Goal: Task Accomplishment & Management: Use online tool/utility

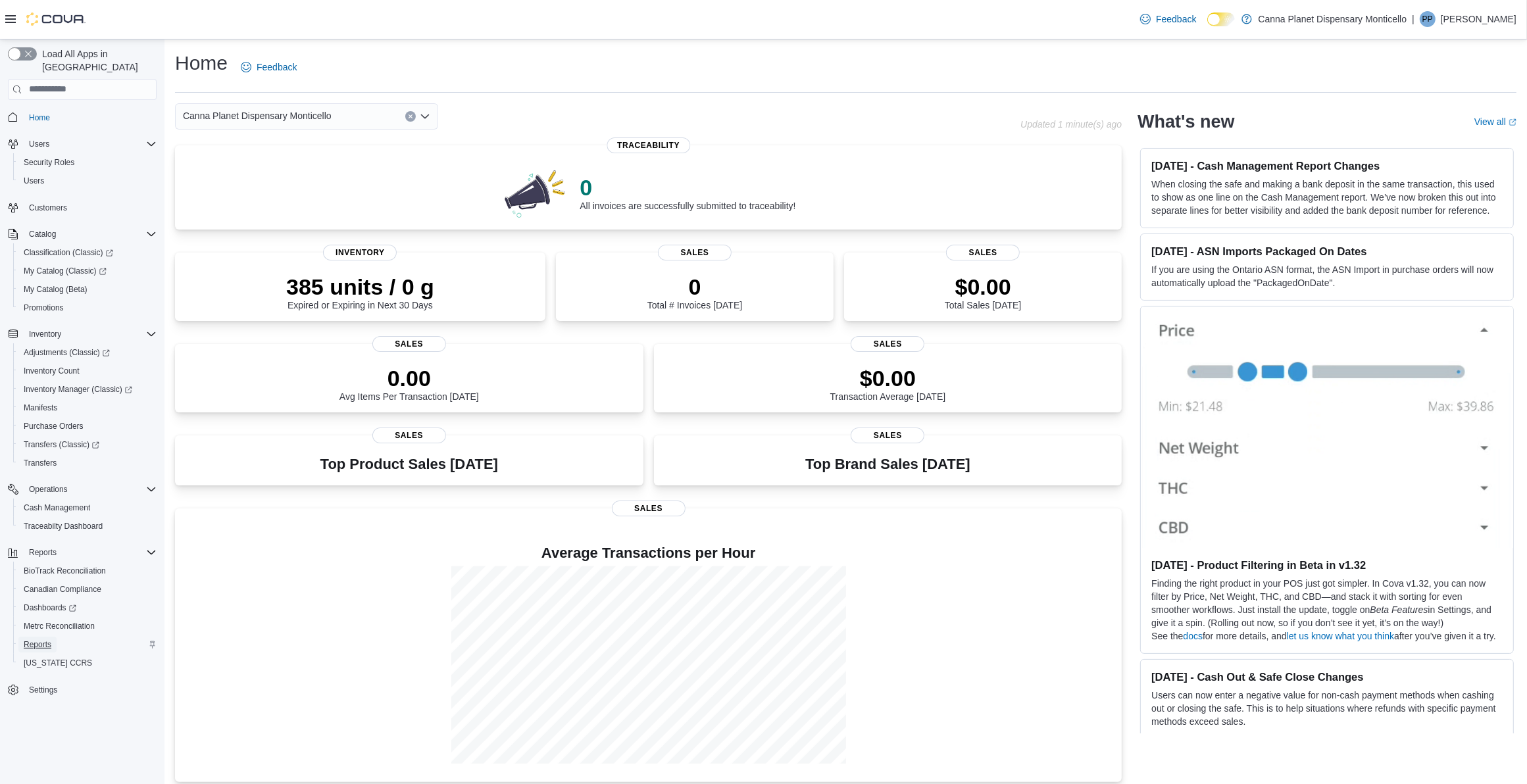
click at [33, 639] on span "Reports" at bounding box center [38, 644] width 28 height 10
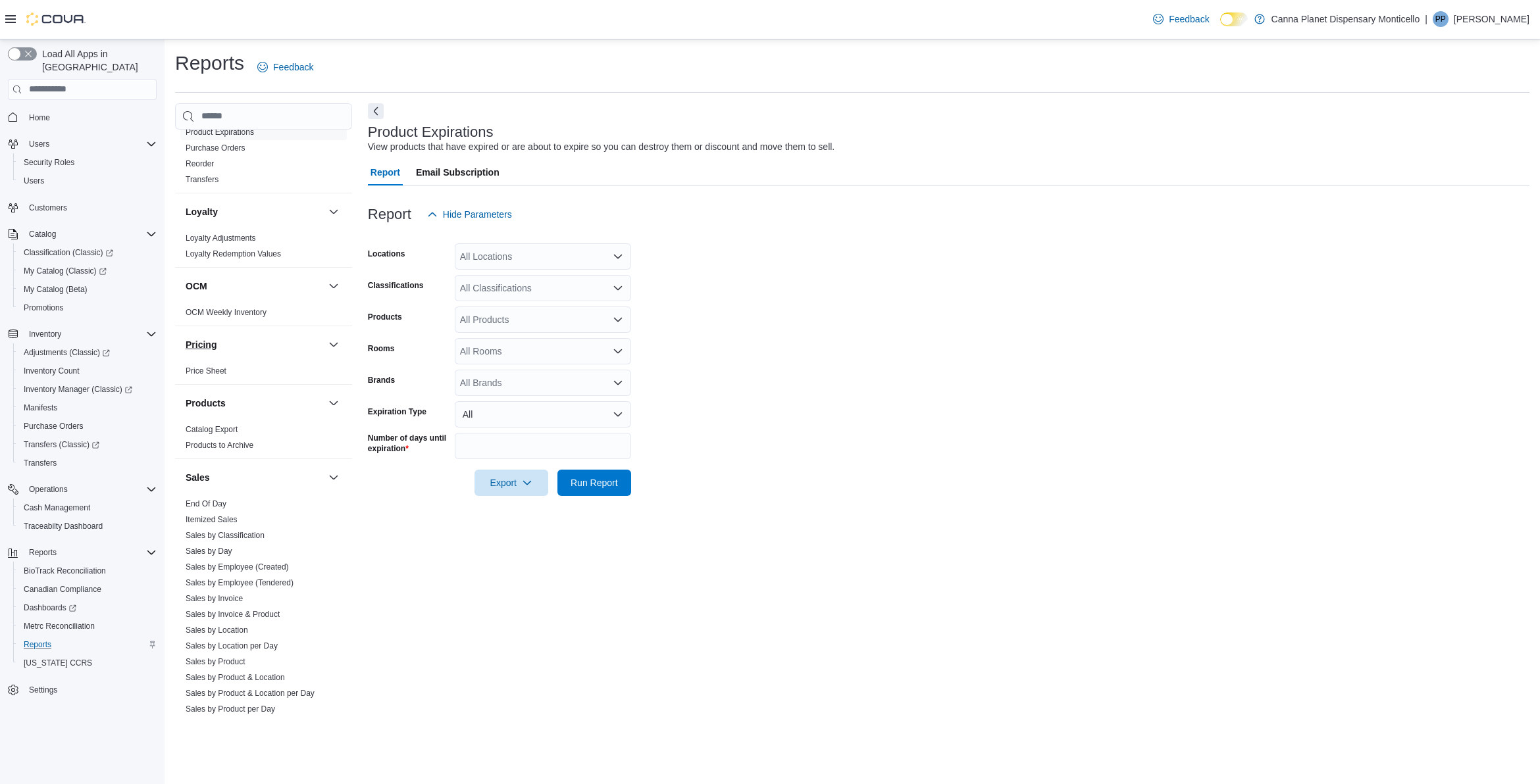
scroll to position [570, 0]
click at [224, 324] on link "OCM Weekly Inventory" at bounding box center [226, 324] width 81 height 9
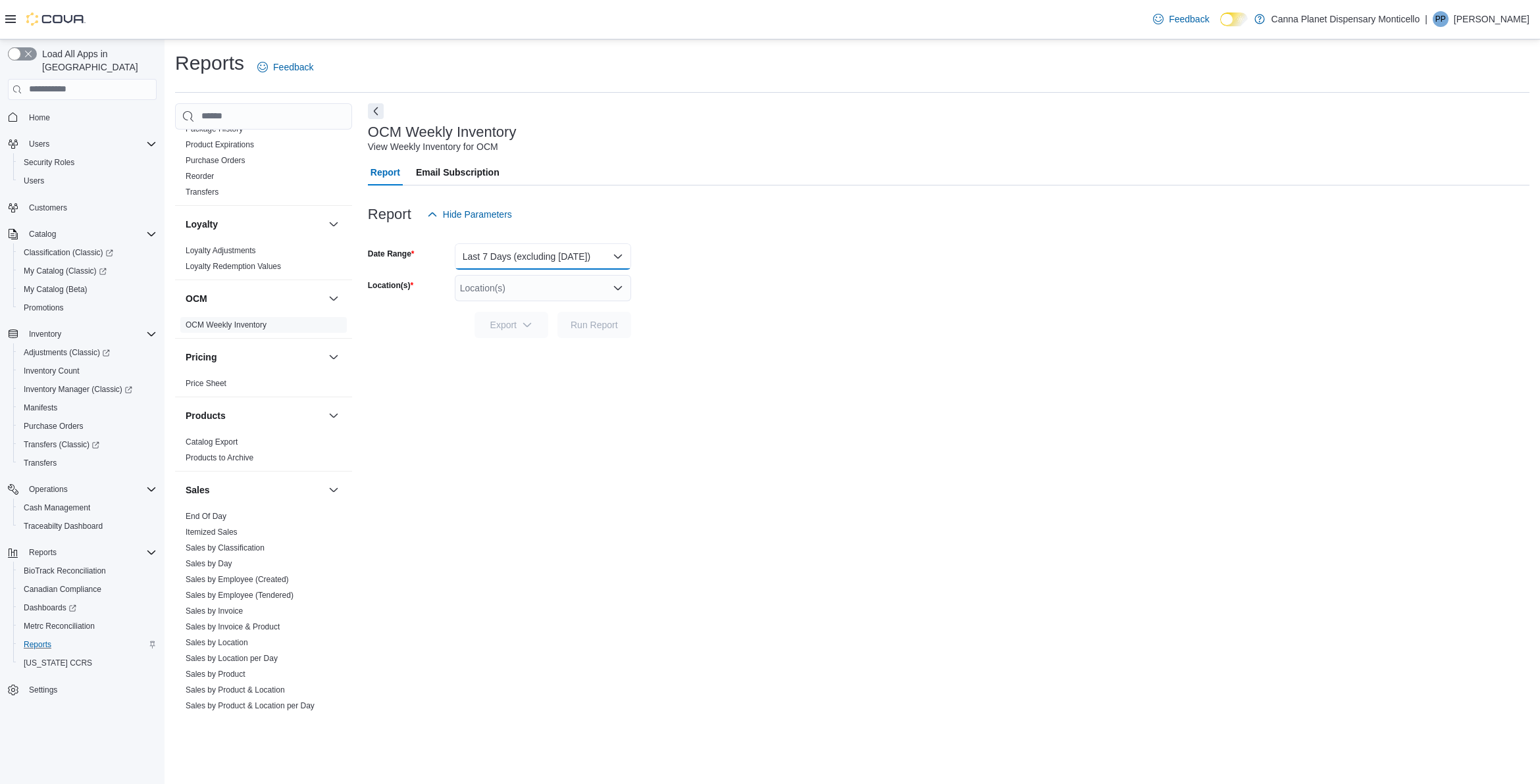
click at [623, 256] on button "Last 7 Days (excluding today)" at bounding box center [543, 257] width 176 height 26
click at [518, 285] on span "Custom Date" at bounding box center [550, 283] width 150 height 16
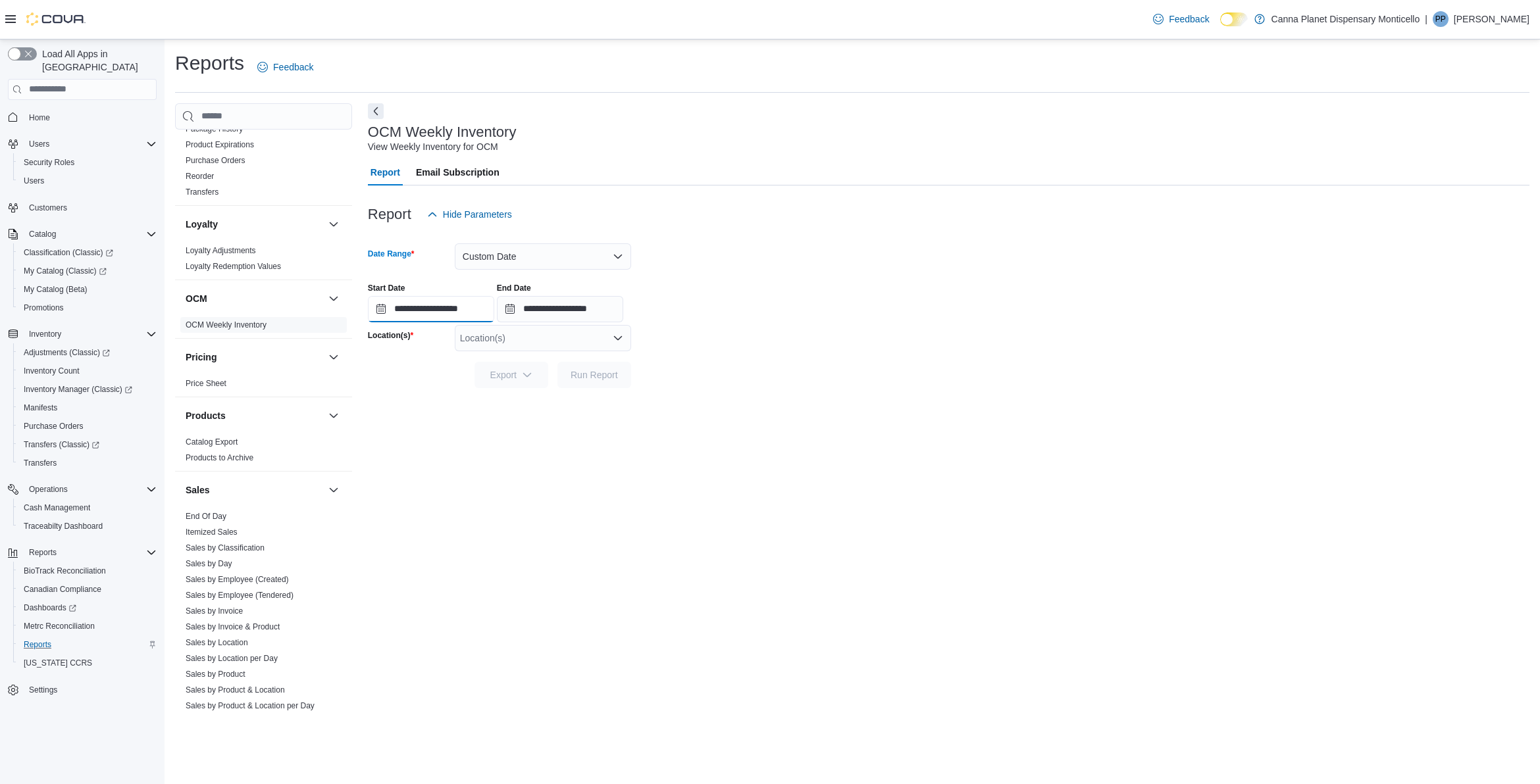
click at [495, 309] on input "**********" at bounding box center [430, 309] width 126 height 26
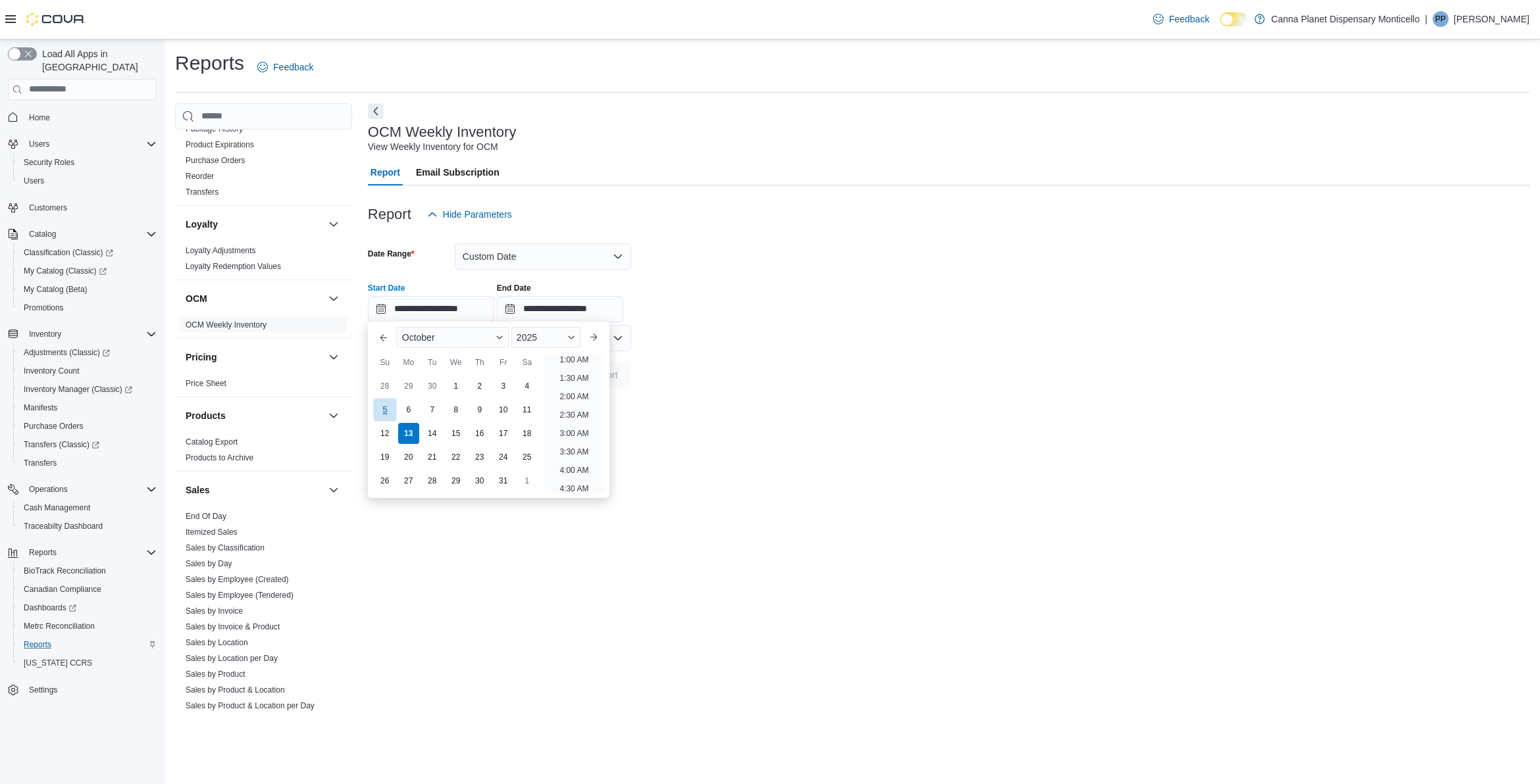
click at [380, 415] on div "5" at bounding box center [384, 410] width 23 height 23
type input "**********"
click at [623, 311] on input "**********" at bounding box center [559, 309] width 126 height 26
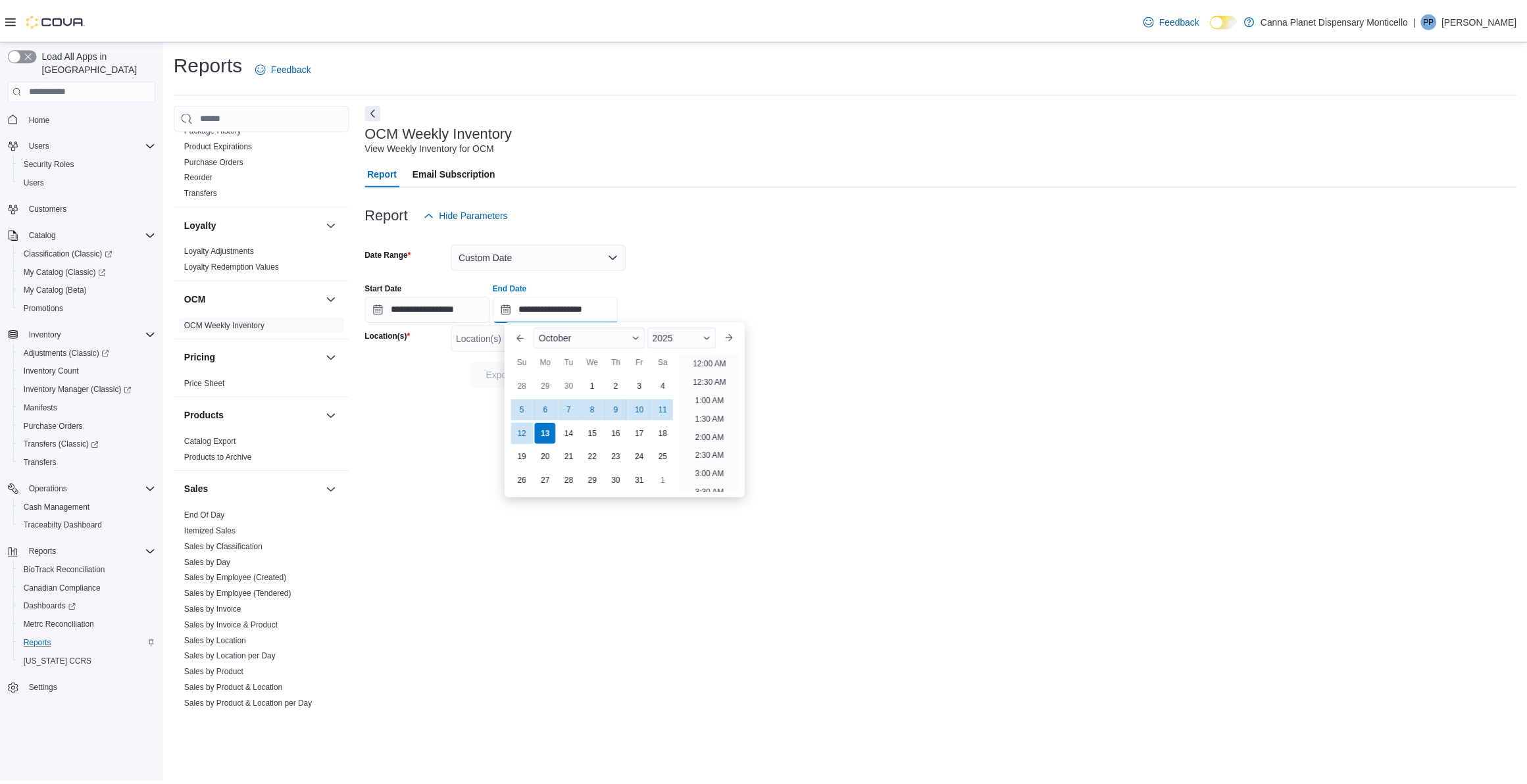
scroll to position [746, 0]
click at [662, 411] on div "11" at bounding box center [668, 410] width 23 height 23
type input "**********"
click at [865, 391] on div at bounding box center [948, 395] width 1161 height 16
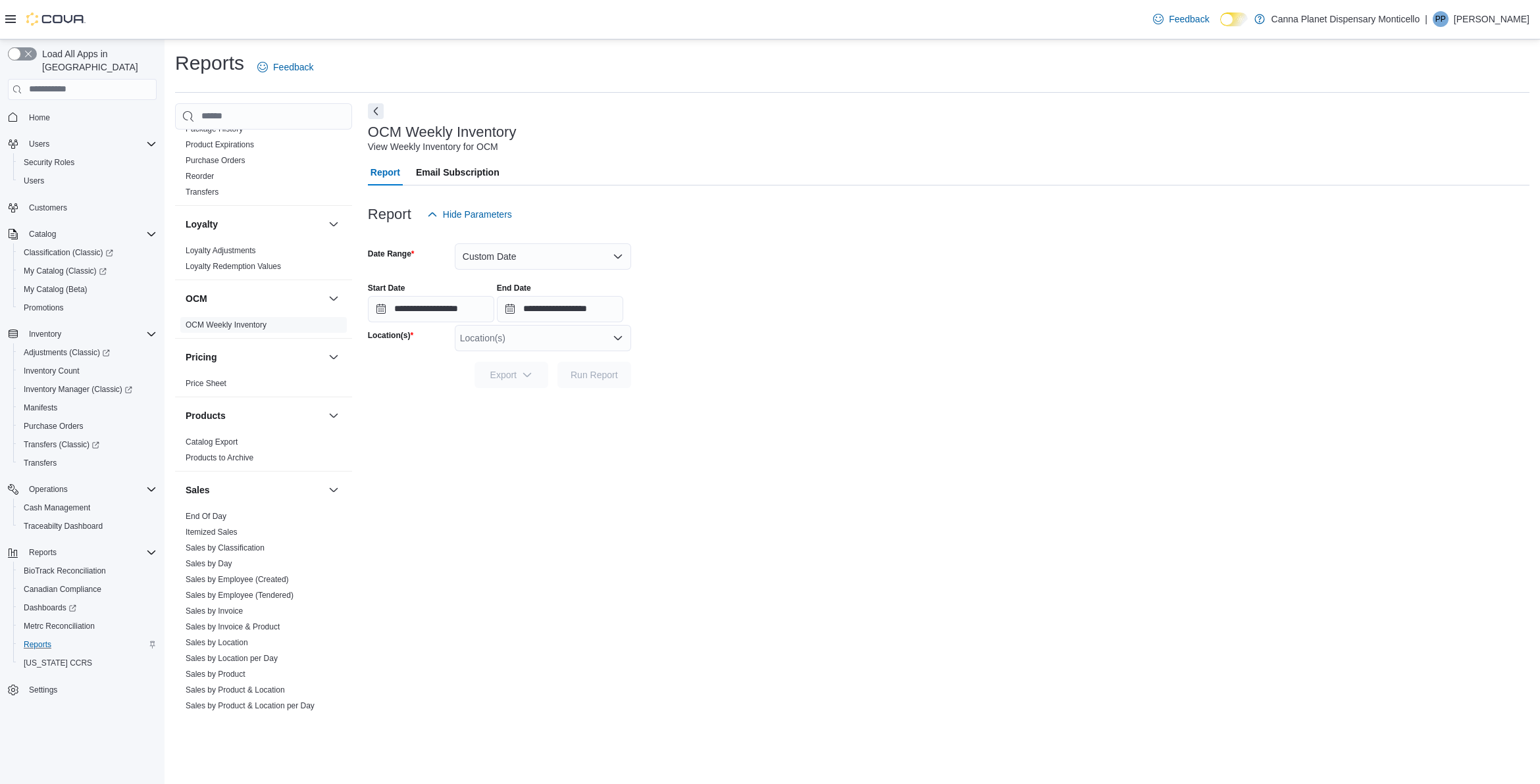
click at [586, 340] on div "Location(s)" at bounding box center [543, 338] width 176 height 26
click at [534, 378] on span "73 Pleasant St" at bounding box center [529, 379] width 91 height 13
drag, startPoint x: 733, startPoint y: 391, endPoint x: 617, endPoint y: 384, distance: 116.2
click at [732, 391] on div at bounding box center [949, 395] width 1162 height 16
click at [616, 384] on span "Run Report" at bounding box center [594, 375] width 58 height 26
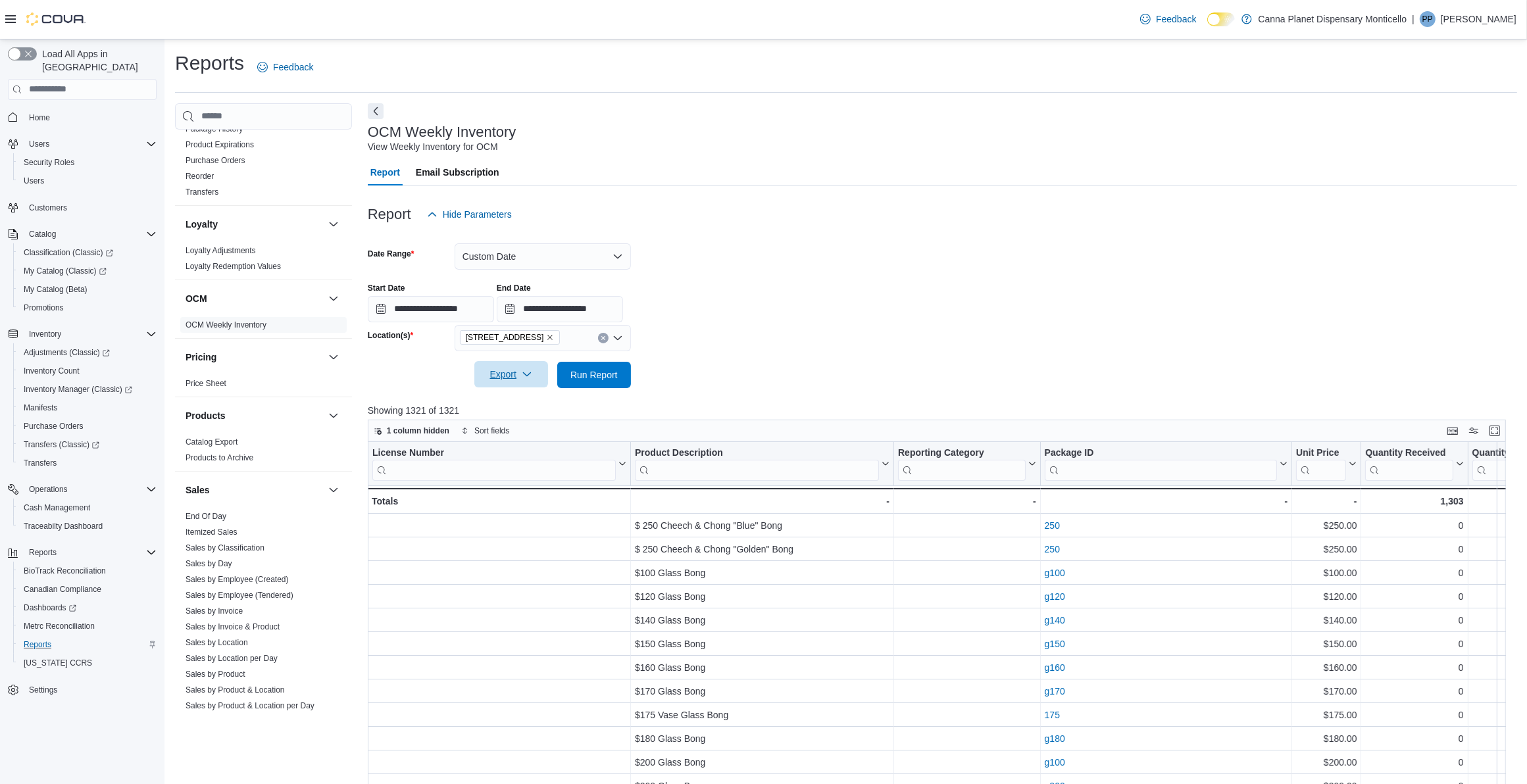
click at [514, 379] on span "Export" at bounding box center [511, 375] width 58 height 26
click at [537, 405] on span "Export to Excel" at bounding box center [512, 400] width 59 height 10
drag, startPoint x: 24, startPoint y: 101, endPoint x: 30, endPoint y: 75, distance: 26.7
click at [24, 110] on link "Home" at bounding box center [39, 118] width 31 height 16
